Goal: Information Seeking & Learning: Compare options

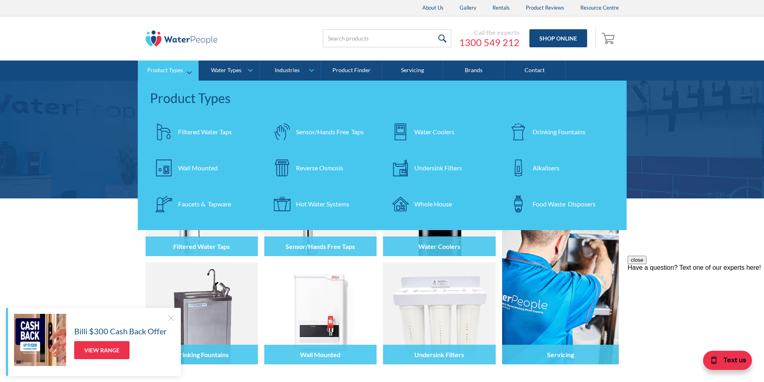
click at [203, 204] on div "Faucets & Tapware" at bounding box center [204, 204] width 53 height 10
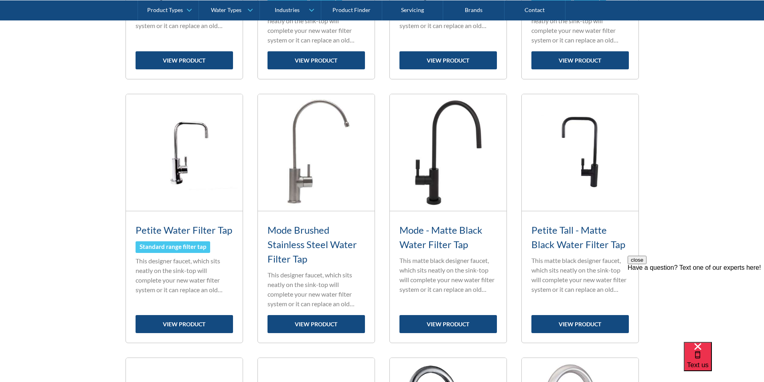
scroll to position [602, 0]
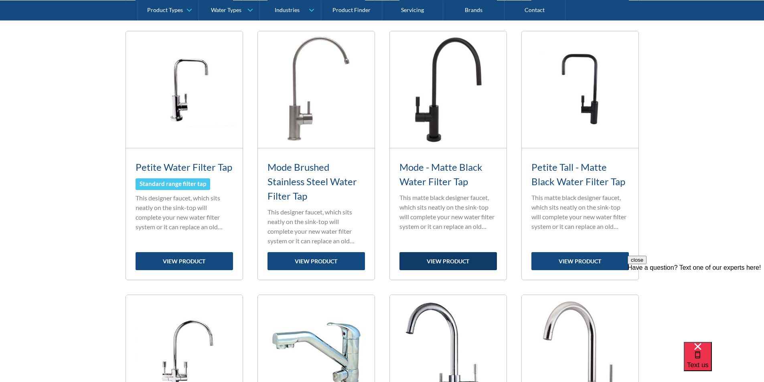
click at [451, 262] on link "view product" at bounding box center [449, 261] width 98 height 18
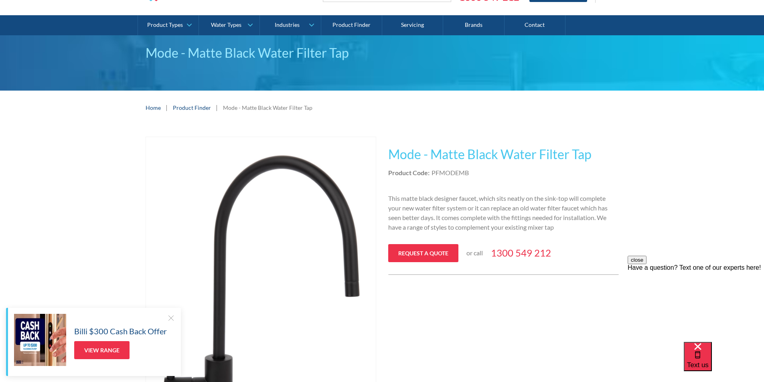
scroll to position [40, 0]
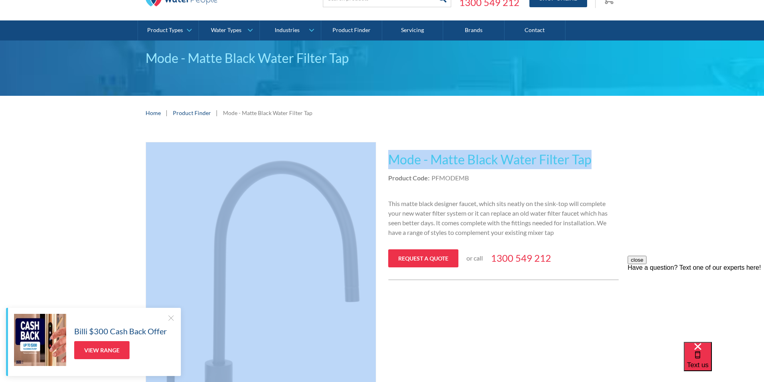
drag, startPoint x: 594, startPoint y: 157, endPoint x: 393, endPoint y: 153, distance: 201.1
click at [377, 148] on div "Play video Fits Most Brands Best Seller No items found. This tap design is incl…" at bounding box center [383, 317] width 474 height 350
copy div "Fits Most Brands Best Seller No items found. This tap design is included in our…"
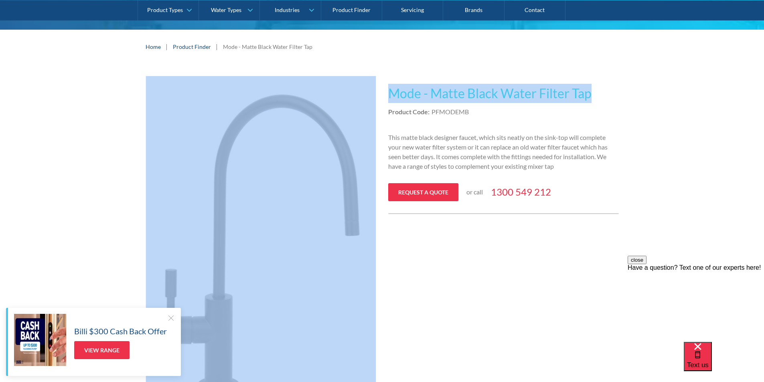
scroll to position [161, 0]
